Goal: Register for event/course

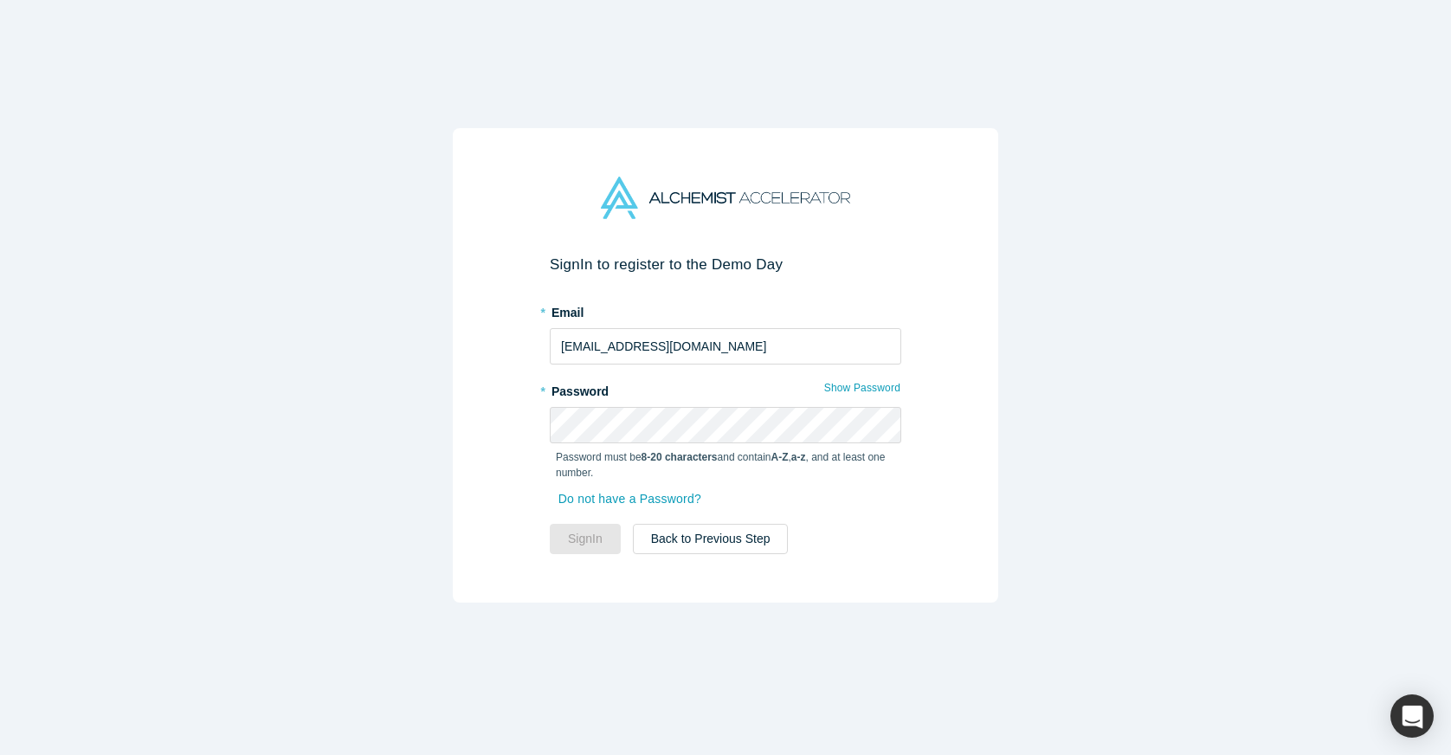
click at [827, 600] on div "Sign In to register to the Demo Day * Email [EMAIL_ADDRESS][DOMAIN_NAME] * Pass…" at bounding box center [725, 365] width 545 height 474
type input "[EMAIL_ADDRESS][DOMAIN_NAME]"
click at [585, 538] on button "Sign In" at bounding box center [585, 539] width 71 height 30
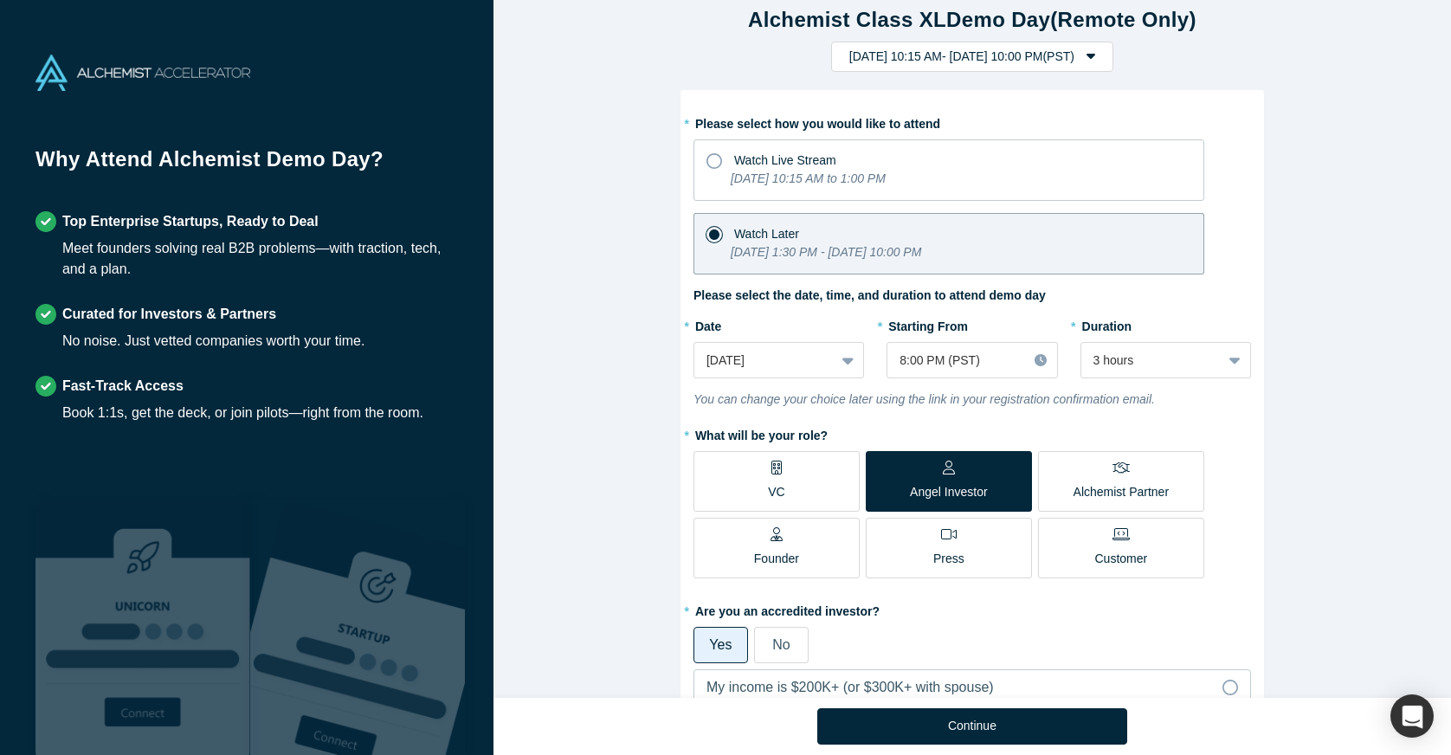
scroll to position [22, 0]
click at [848, 361] on icon at bounding box center [847, 358] width 11 height 17
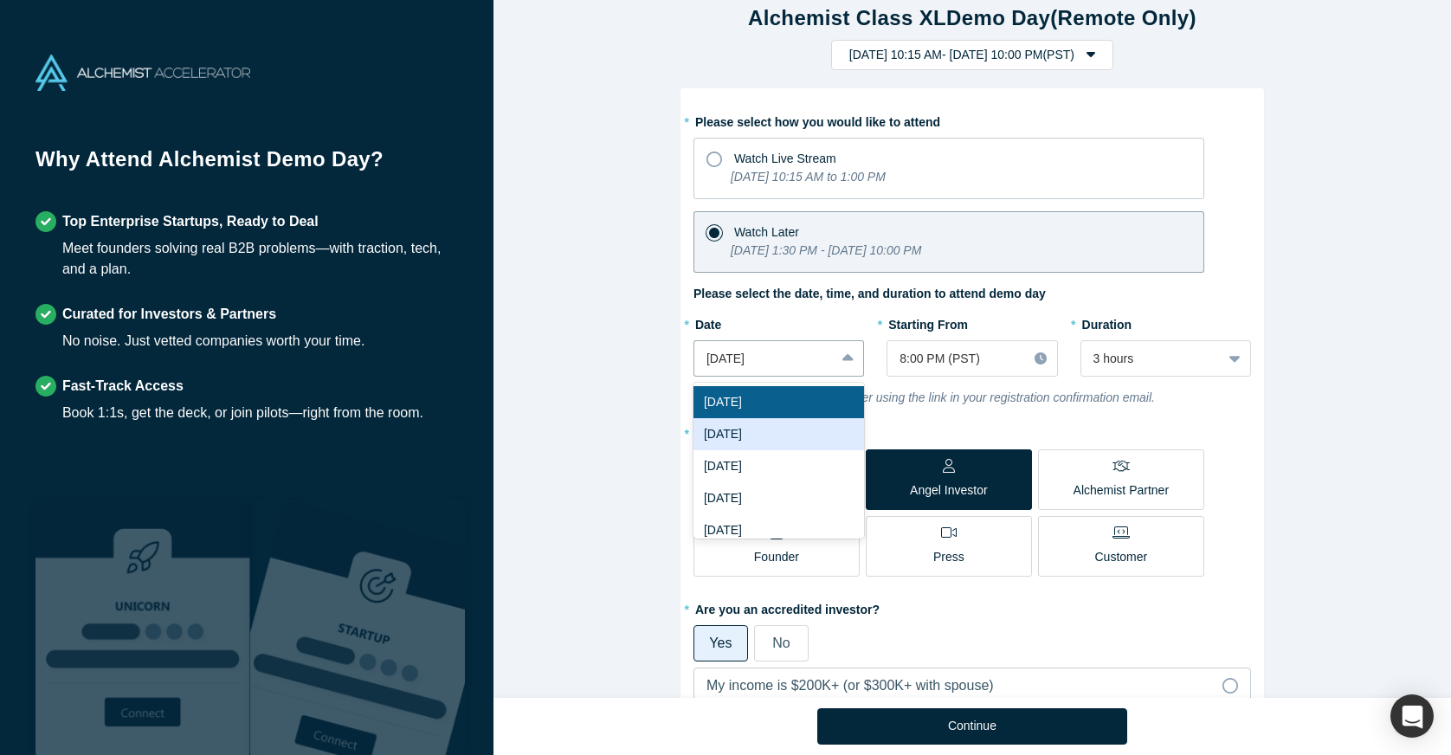
click at [794, 432] on div "[DATE]" at bounding box center [778, 434] width 171 height 32
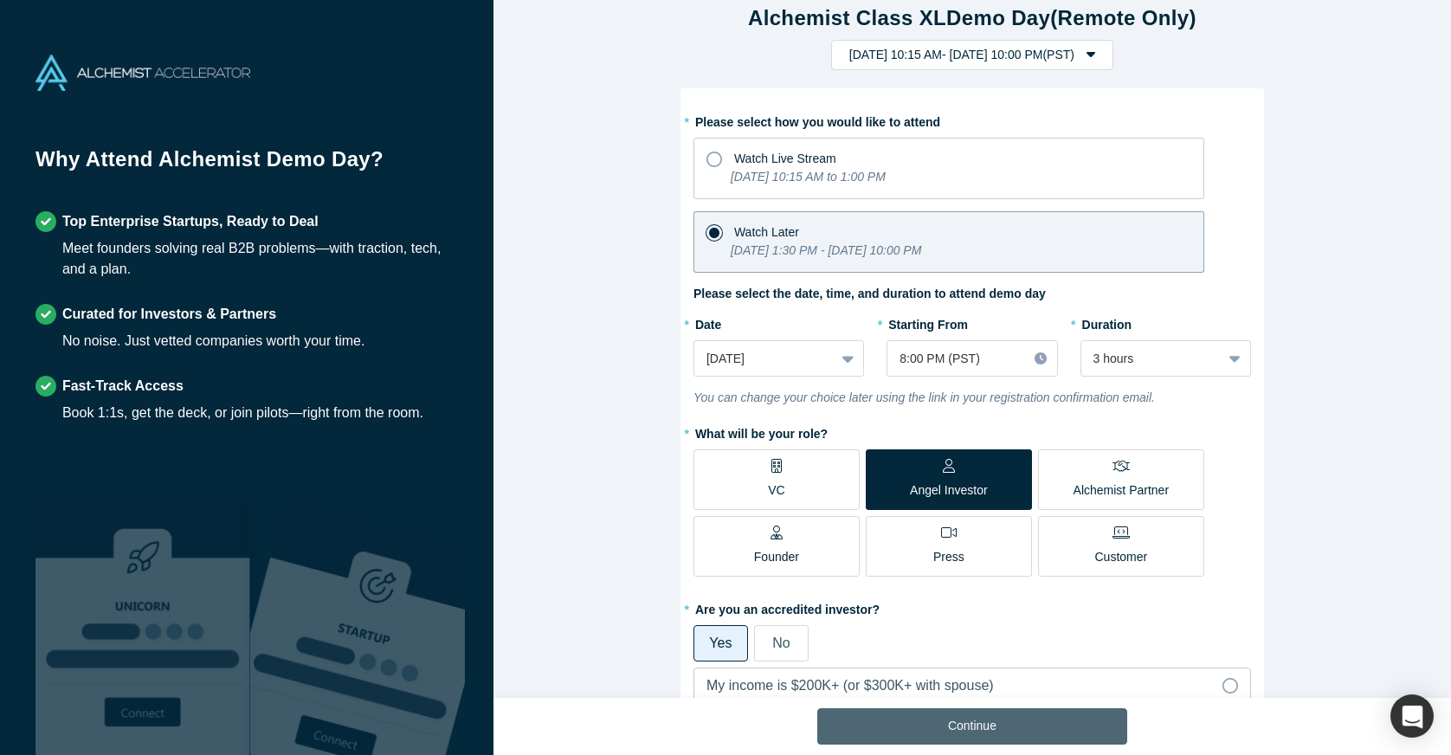
click at [986, 728] on button "Continue" at bounding box center [972, 726] width 310 height 36
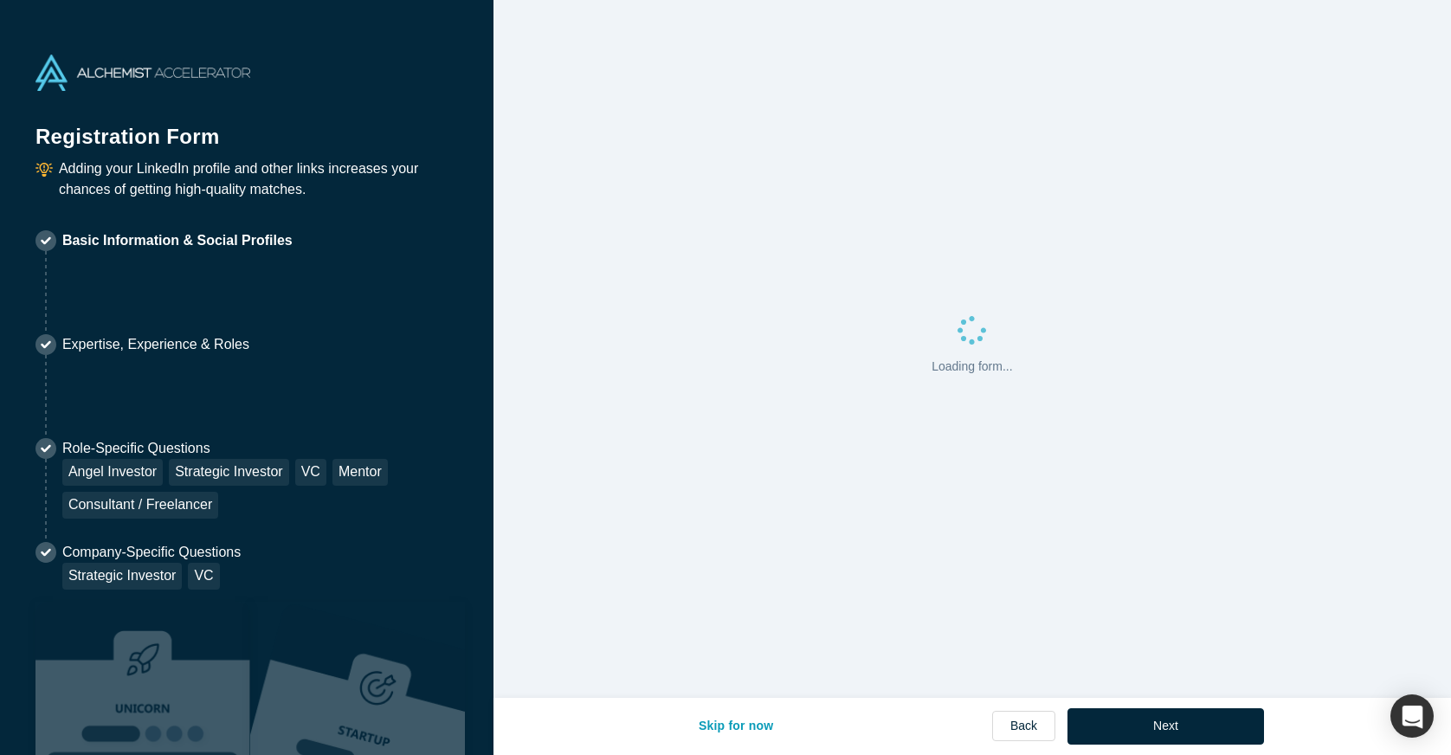
select select "US"
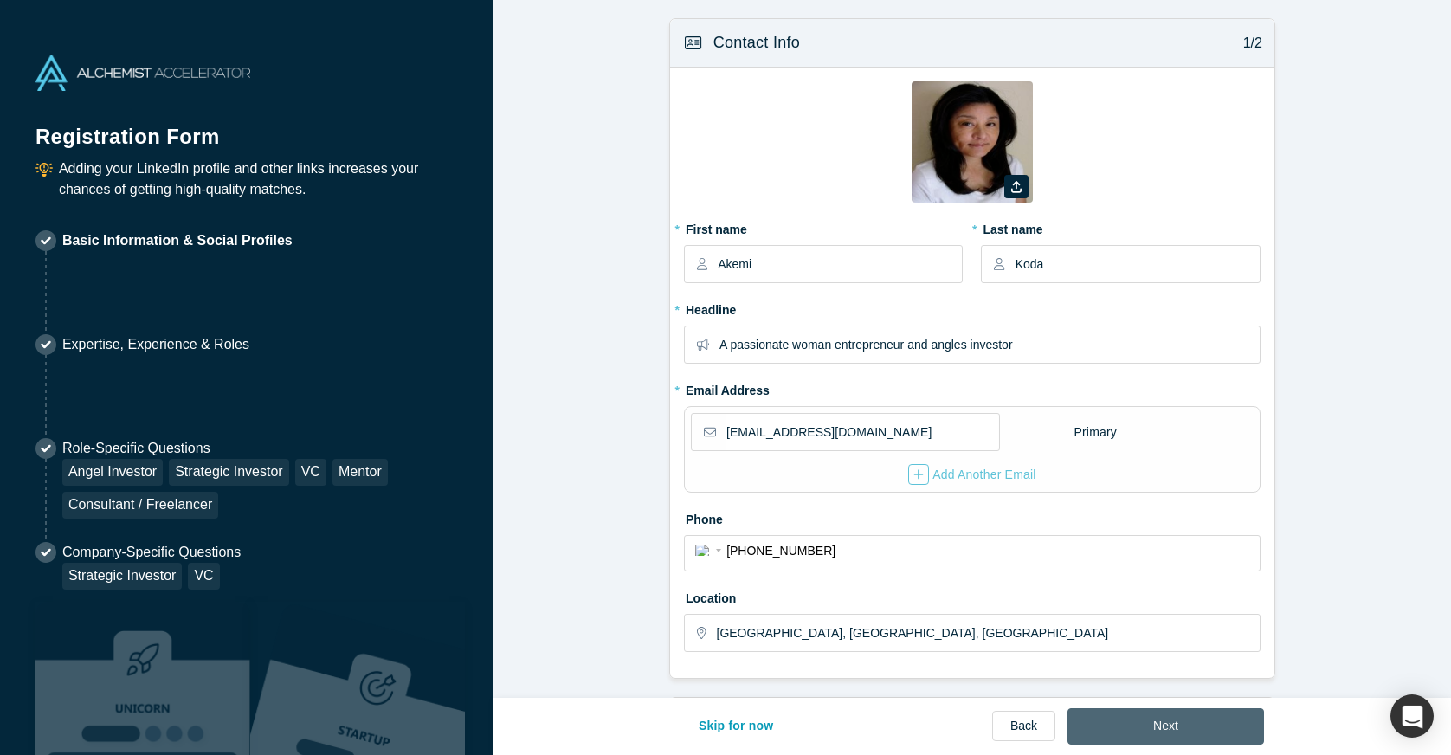
click at [1192, 721] on button "Next" at bounding box center [1165, 726] width 197 height 36
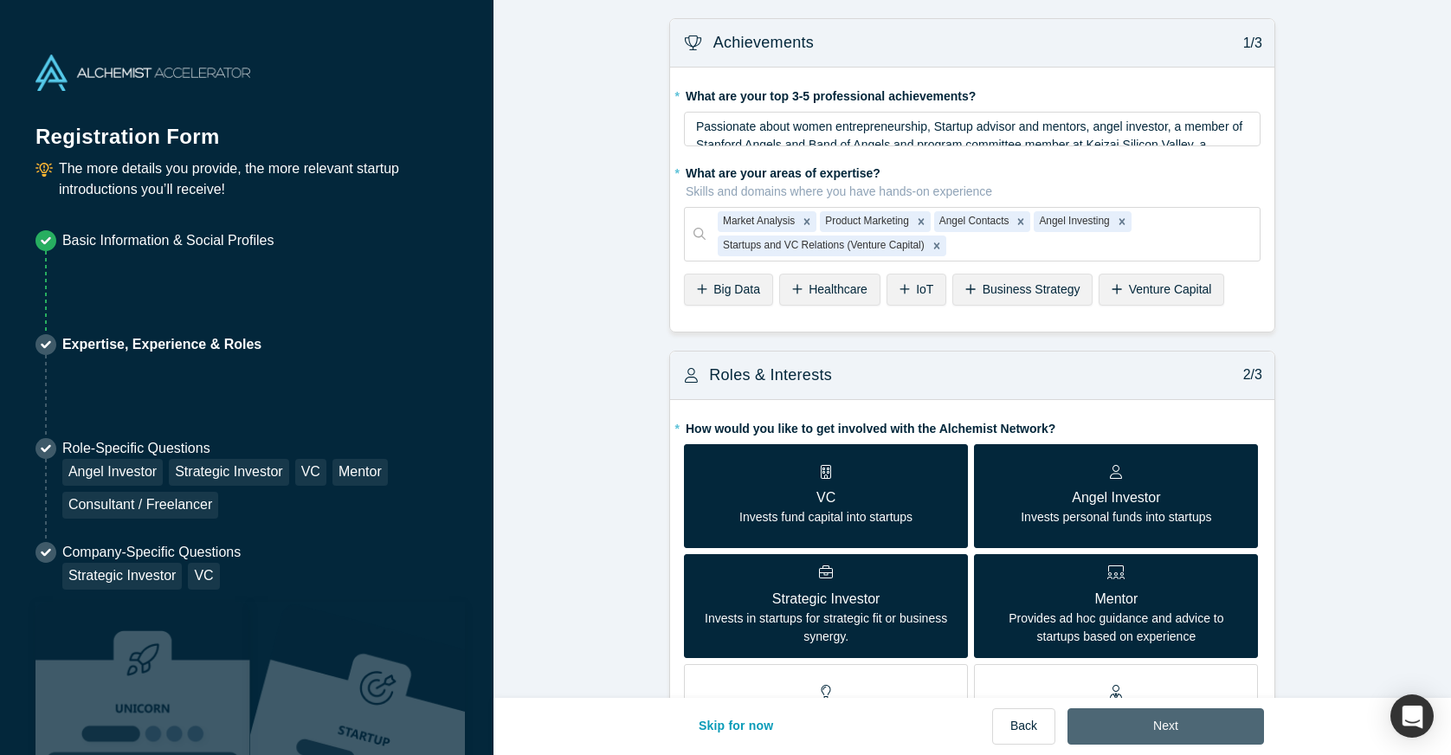
click at [1192, 722] on button "Next" at bounding box center [1165, 726] width 197 height 36
click at [1135, 508] on p "Invests personal funds into startups" at bounding box center [1116, 517] width 190 height 18
click at [0, 0] on input "Angel Investor Invests personal funds into startups" at bounding box center [0, 0] width 0 height 0
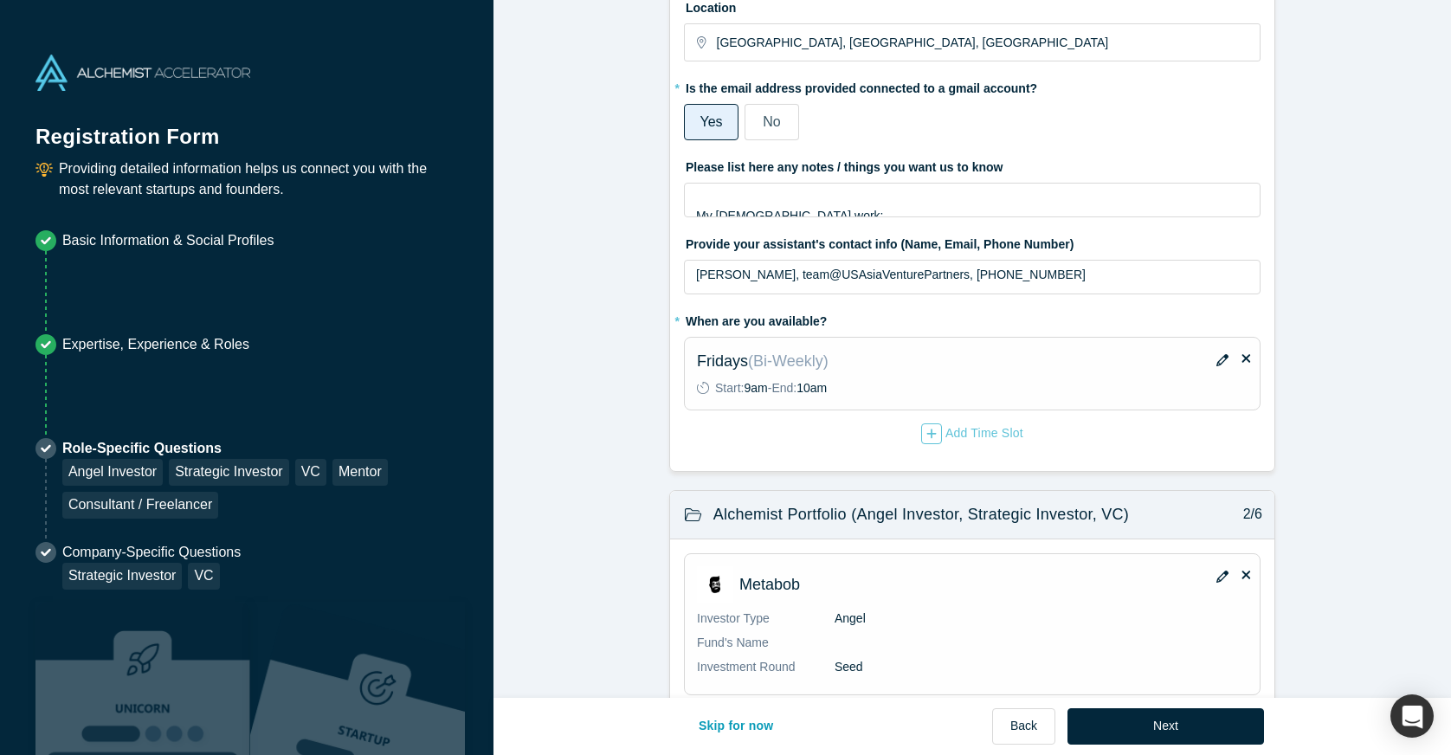
scroll to position [275, 0]
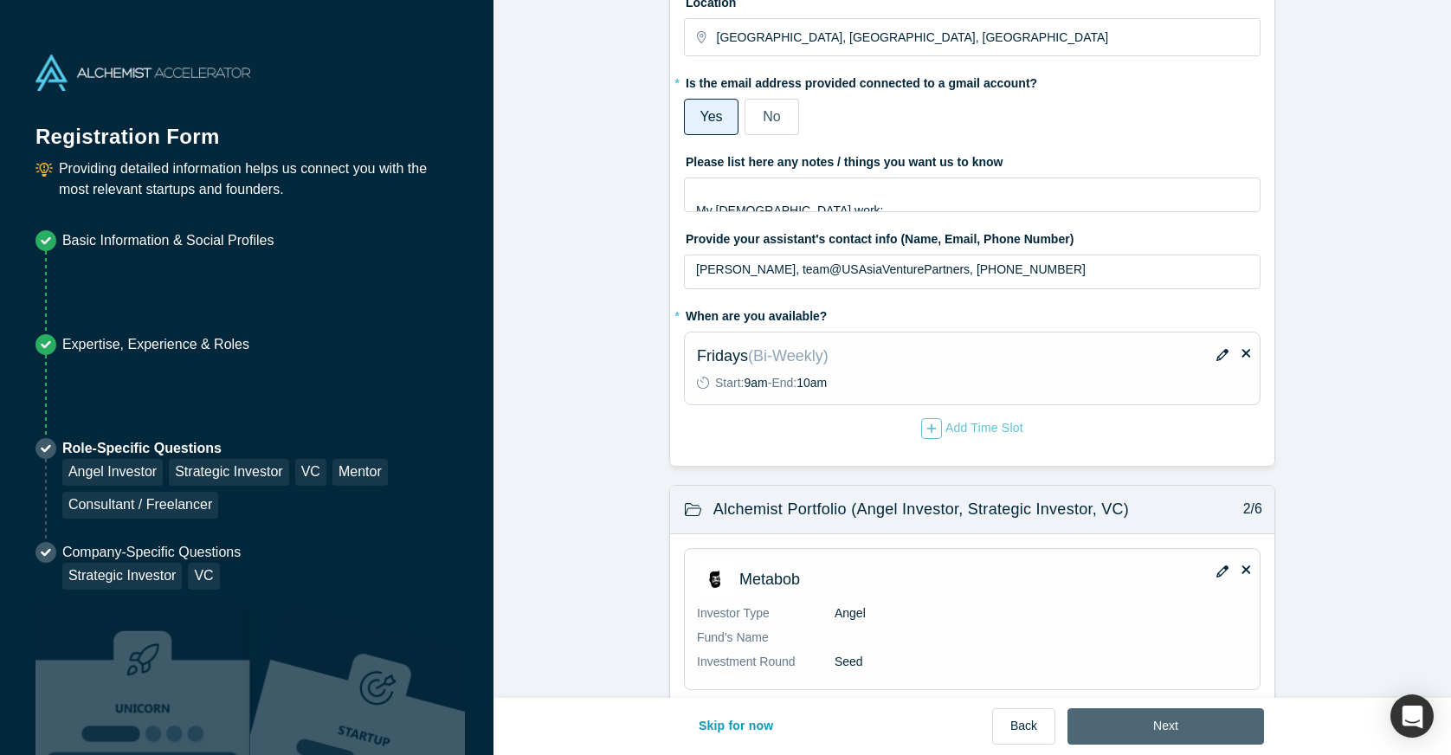
click at [1162, 727] on button "Next" at bounding box center [1165, 726] width 197 height 36
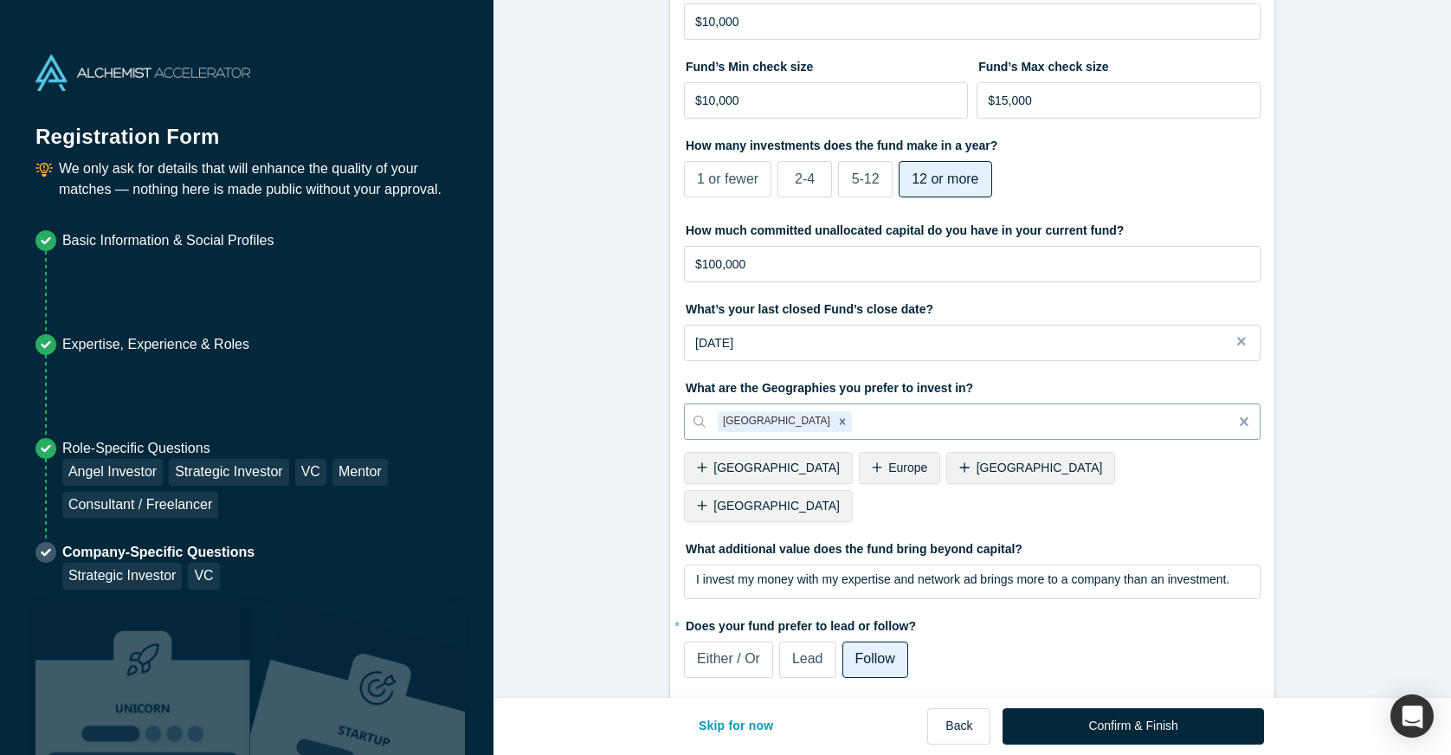
scroll to position [473, 0]
click at [747, 269] on input "$100,000" at bounding box center [972, 265] width 577 height 36
click at [1022, 155] on label "How many investments does the fund make in a year?" at bounding box center [972, 144] width 577 height 24
click at [750, 266] on input "$100,000" at bounding box center [972, 265] width 577 height 36
type input "$1"
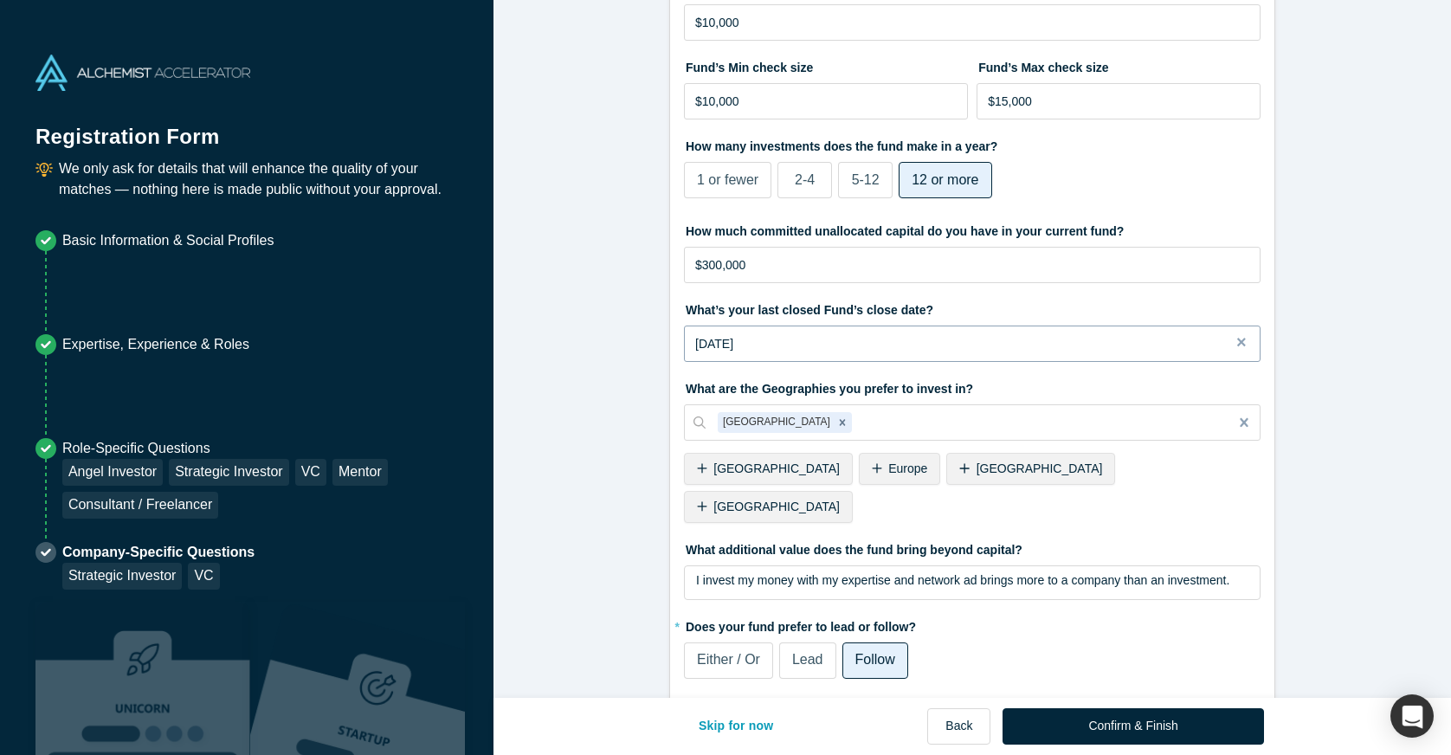
click at [863, 347] on div "[DATE]" at bounding box center [972, 344] width 554 height 18
click at [635, 370] on form "VC & Strategic Investor 1/1 What type of fund is USAsia Venture Partners? Prima…" at bounding box center [971, 129] width 957 height 1166
click at [1244, 345] on button "Close" at bounding box center [1247, 344] width 26 height 36
click at [762, 261] on input "$300,000" at bounding box center [972, 266] width 577 height 36
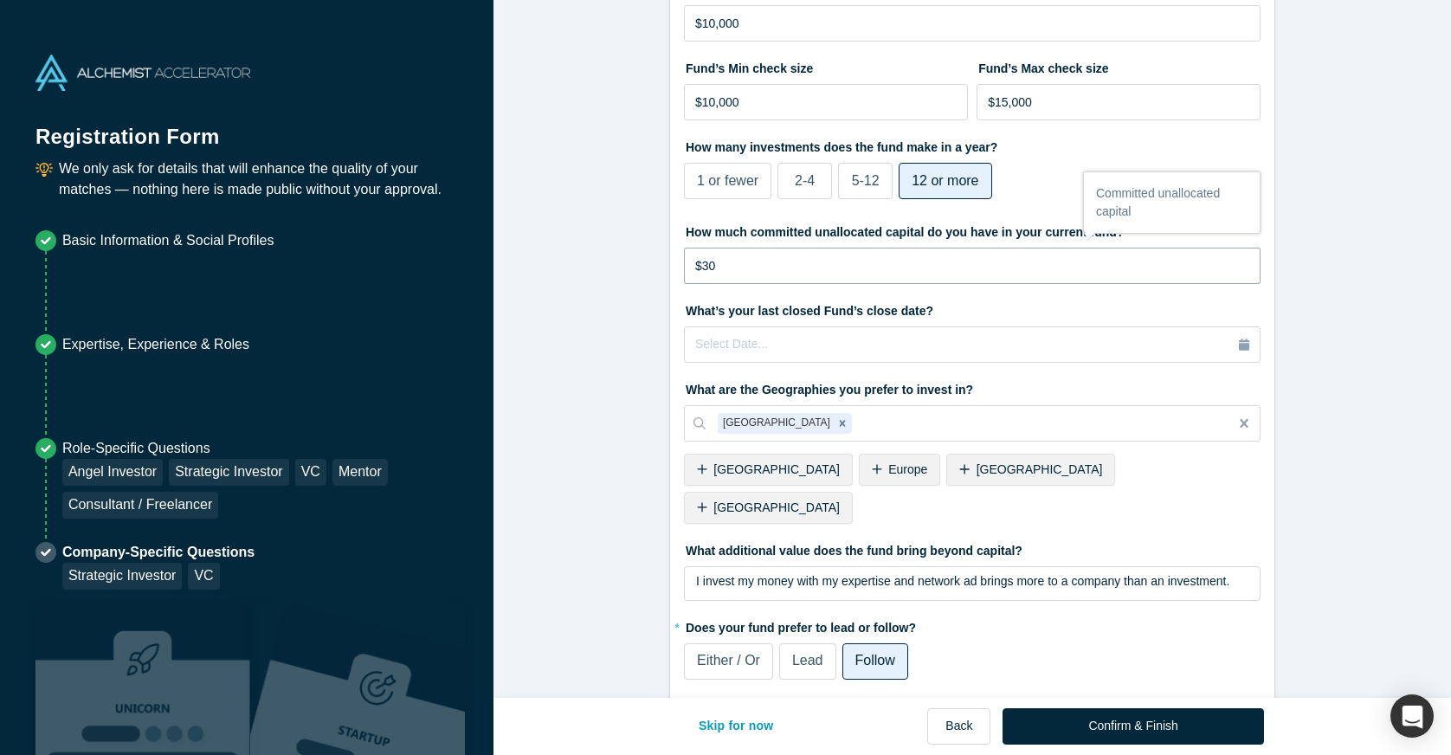
type input "$3"
click at [952, 255] on input "tel" at bounding box center [972, 266] width 577 height 36
click at [1124, 454] on div "What are the Geographies you prefer to invest in? United States To pick up a dr…" at bounding box center [972, 452] width 577 height 155
click at [959, 465] on icon at bounding box center [964, 469] width 10 height 12
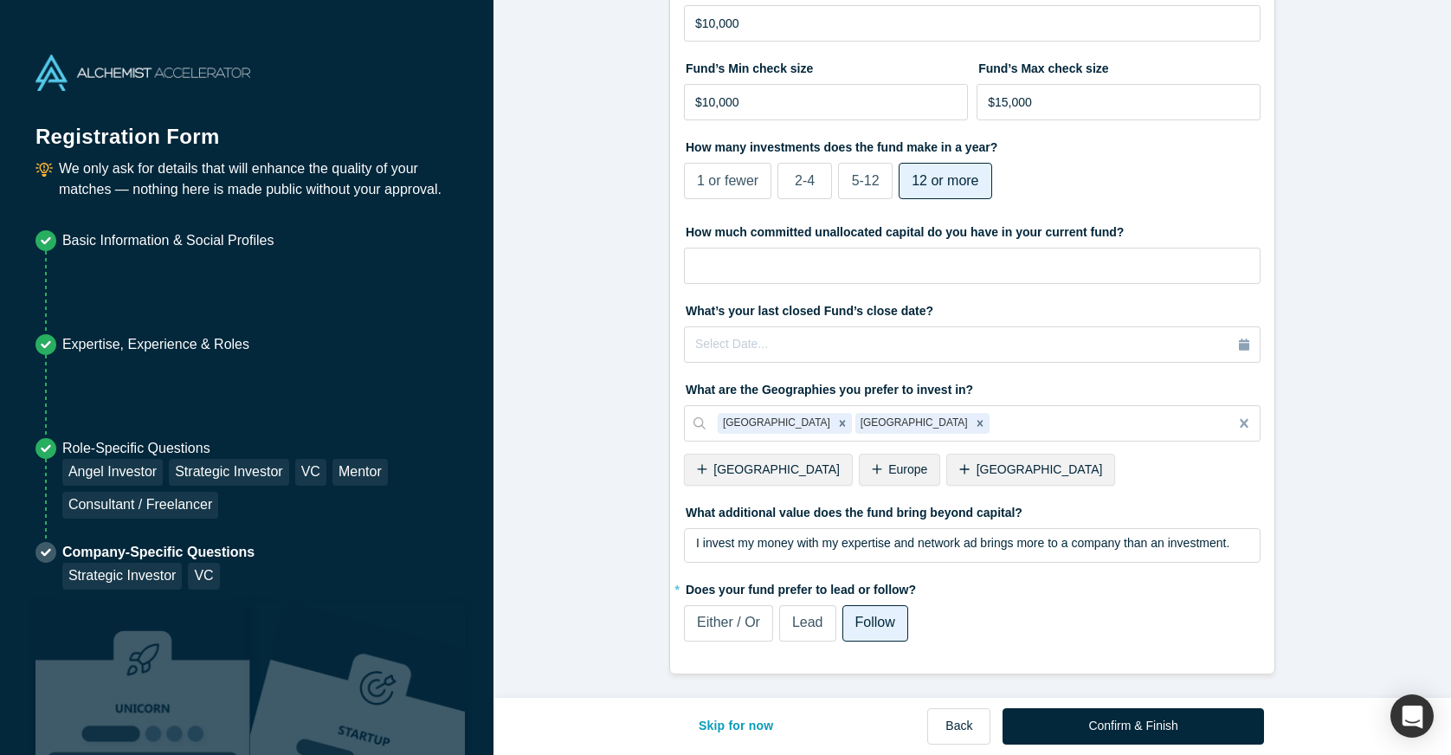
click at [872, 470] on icon at bounding box center [877, 469] width 10 height 12
click at [977, 423] on icon "Remove United Kingdom" at bounding box center [980, 423] width 6 height 6
click at [899, 419] on icon "Remove Europe" at bounding box center [905, 423] width 12 height 12
click at [974, 419] on icon "Remove Canada" at bounding box center [980, 423] width 12 height 12
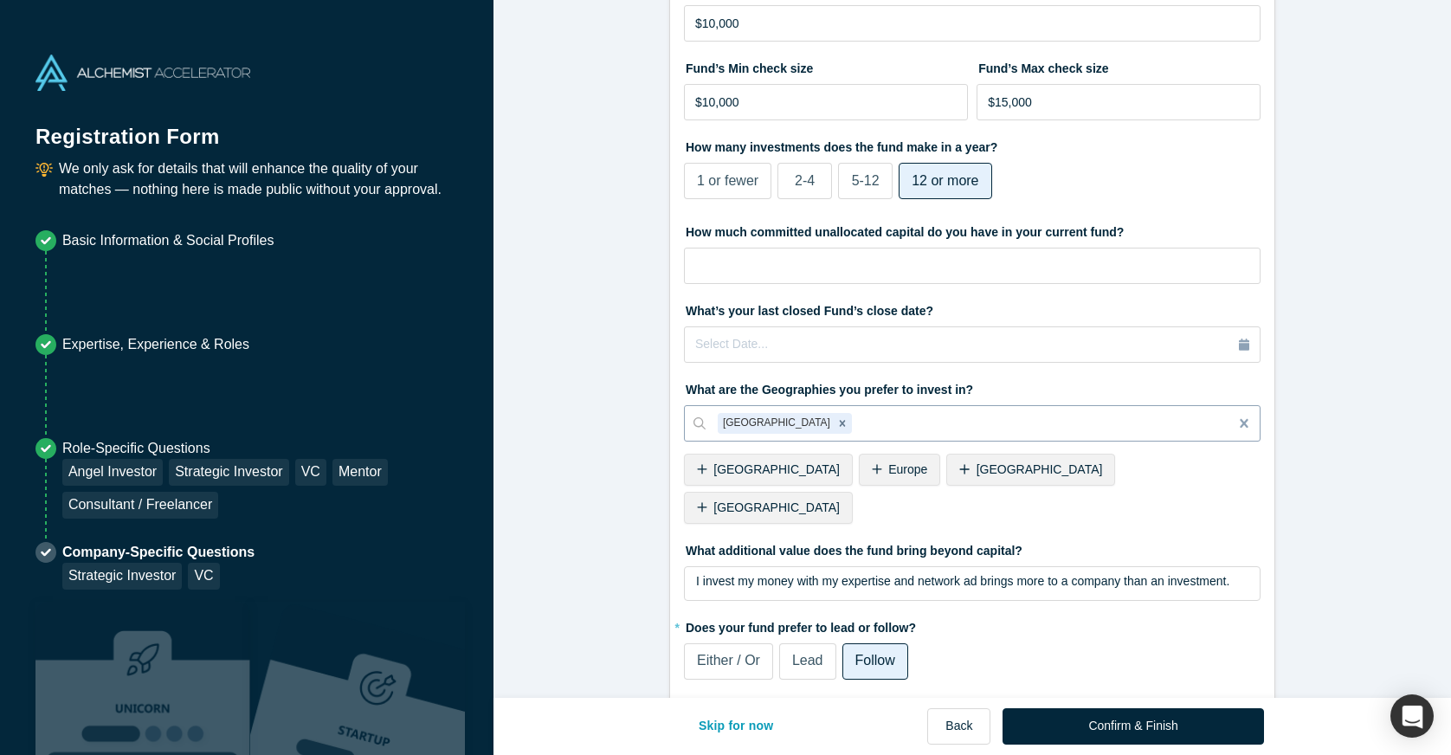
click at [699, 467] on icon at bounding box center [702, 469] width 10 height 12
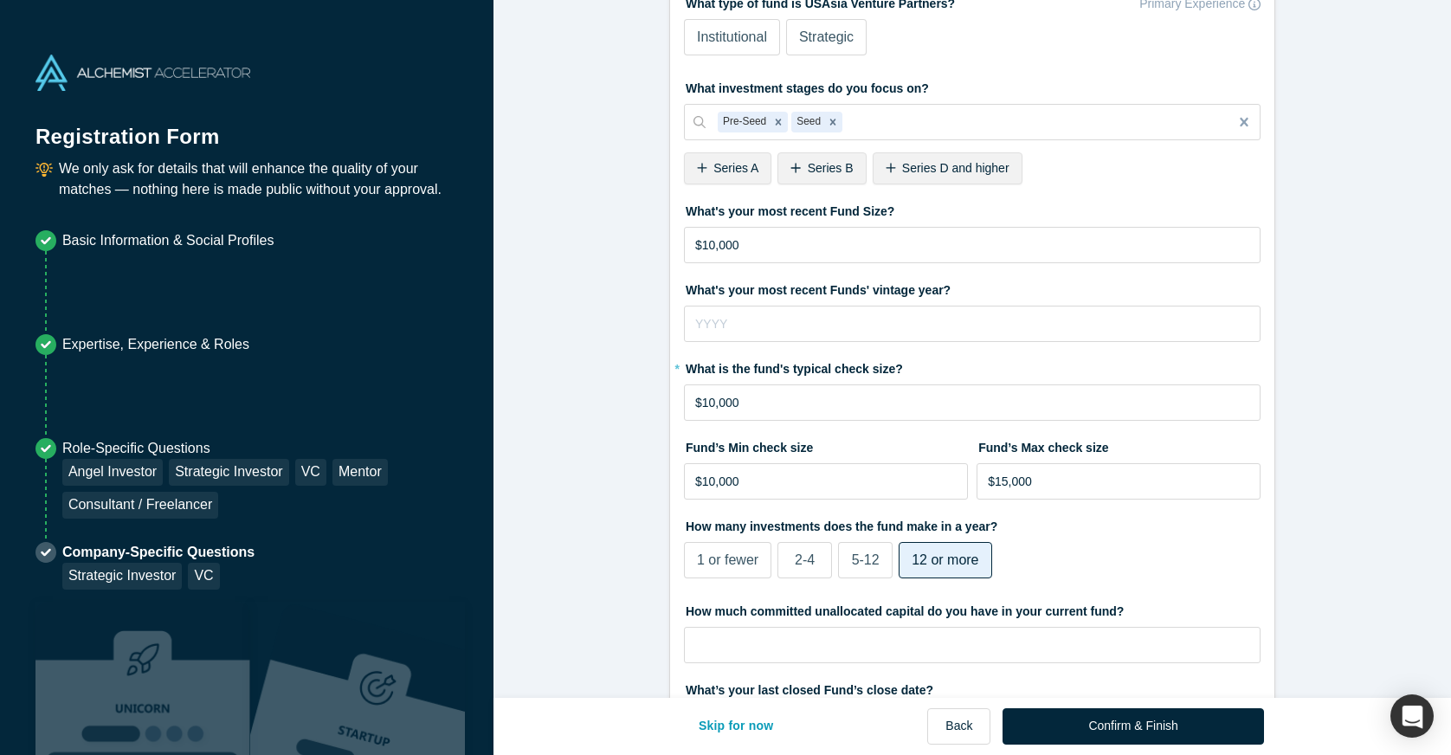
scroll to position [92, 0]
click at [1007, 485] on input "$15,000" at bounding box center [1119, 482] width 284 height 36
type input "$1,000"
type input "$3"
type input "$2"
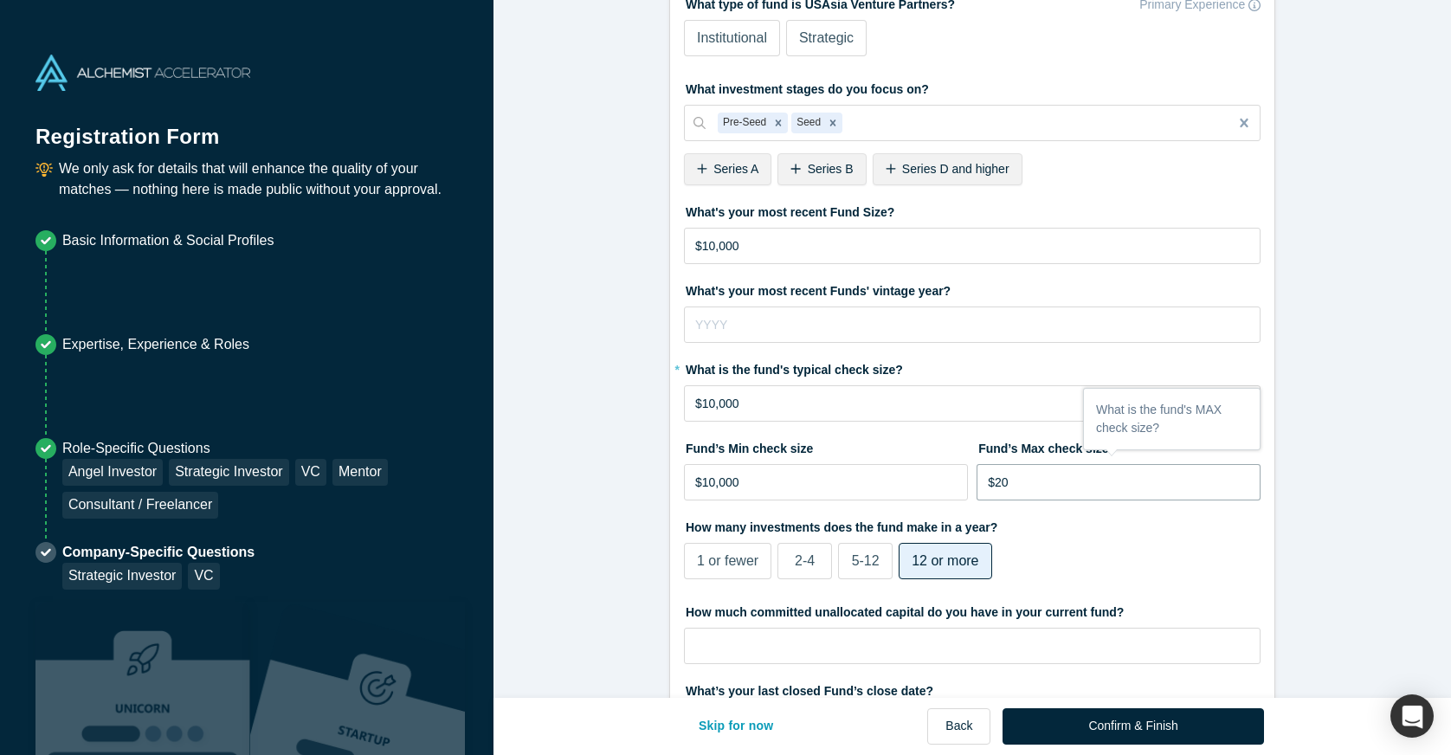
type input "$2"
type input "$30,000"
click at [1133, 547] on div "How many investments does the fund make in a year? 1 or fewer 2-4 5-12 12 or mo…" at bounding box center [972, 548] width 577 height 73
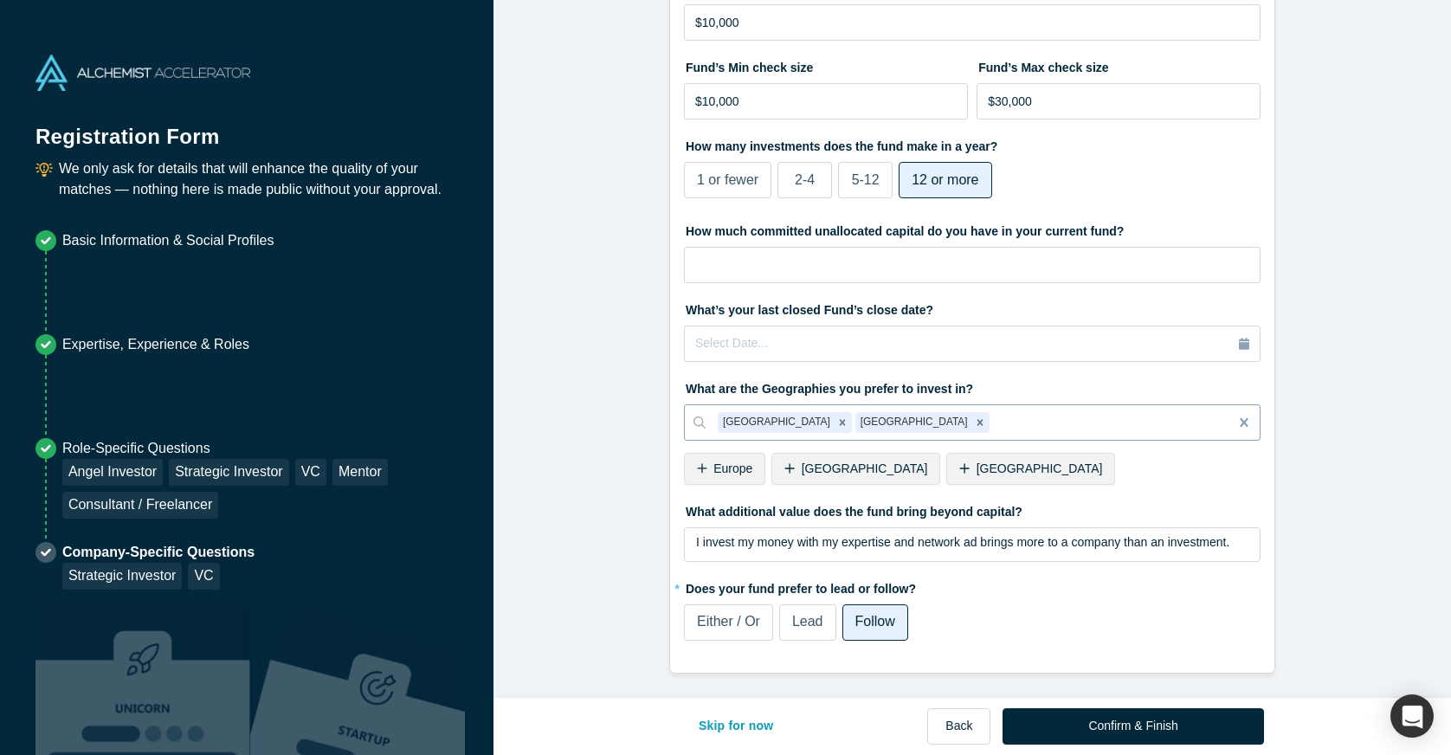
scroll to position [473, 0]
click at [1105, 730] on button "Confirm & Finish" at bounding box center [1132, 726] width 261 height 36
